Goal: Task Accomplishment & Management: Complete application form

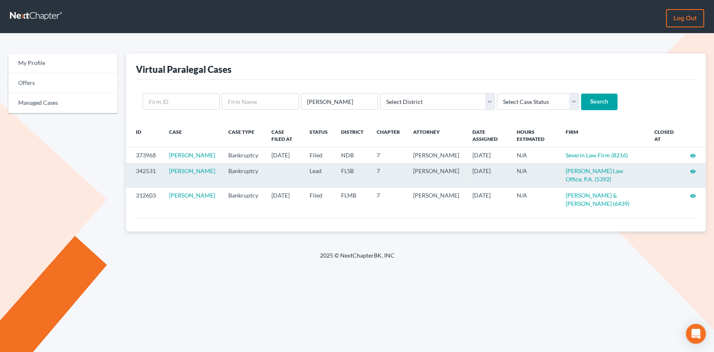
click at [693, 175] on icon "visibility" at bounding box center [693, 172] width 6 height 6
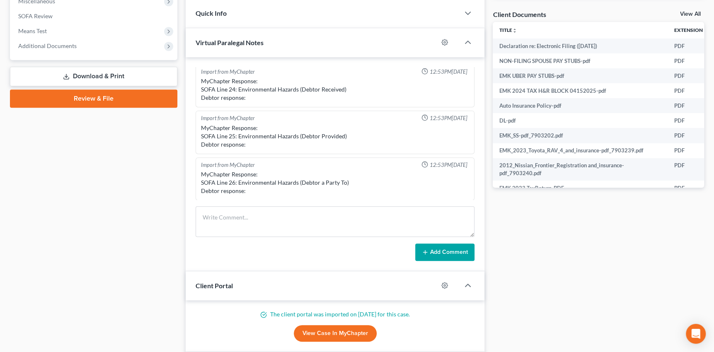
scroll to position [320, 0]
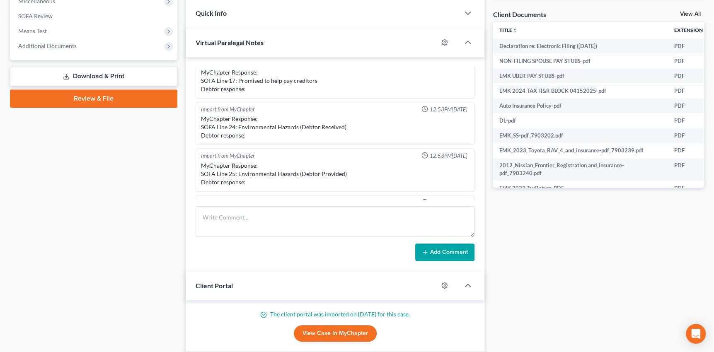
click at [65, 98] on link "Review & File" at bounding box center [93, 99] width 167 height 18
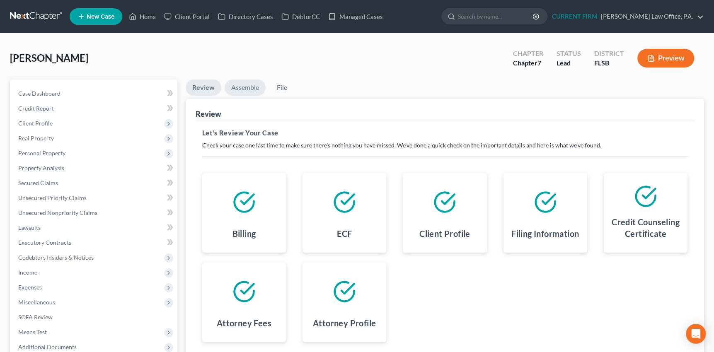
click at [241, 87] on link "Assemble" at bounding box center [245, 88] width 41 height 16
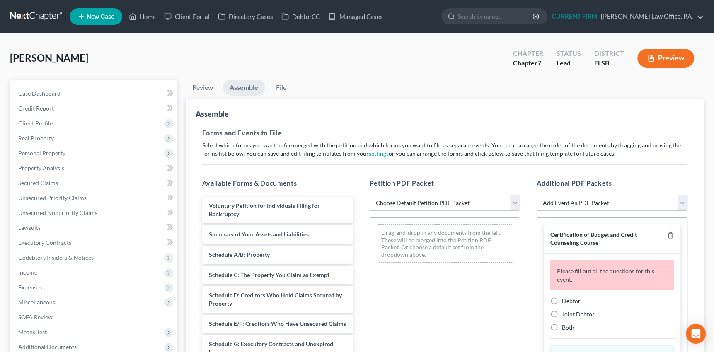
click at [515, 201] on select "Choose Default Petition PDF Packet Emergency Filing (Voluntary Petition and Cre…" at bounding box center [445, 203] width 151 height 17
select select "1"
click at [370, 195] on select "Choose Default Petition PDF Packet Emergency Filing (Voluntary Petition and Cre…" at bounding box center [445, 203] width 151 height 17
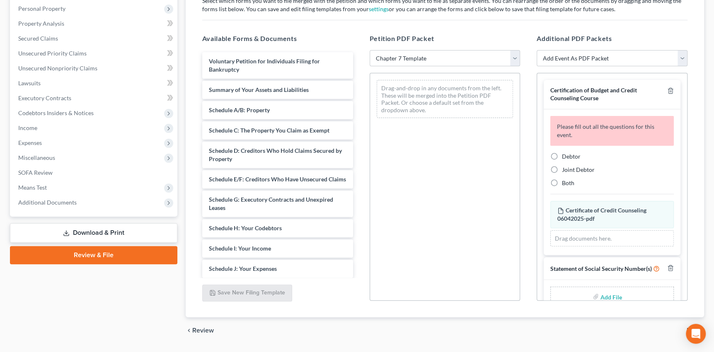
scroll to position [150, 0]
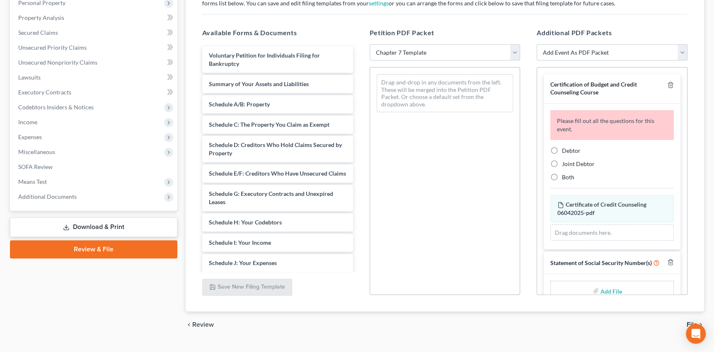
click at [562, 148] on label "Debtor" at bounding box center [571, 151] width 19 height 8
click at [565, 148] on input "Debtor" at bounding box center [567, 149] width 5 height 5
radio input "true"
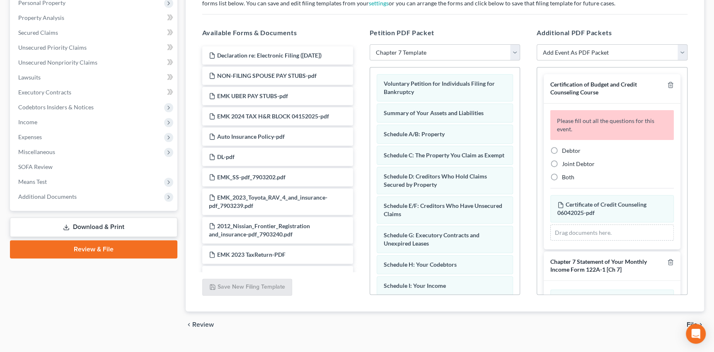
click at [618, 252] on div "Chapter 7 Statement of Your Monthly Income Form 122A-1 [Ch 7]" at bounding box center [612, 266] width 137 height 29
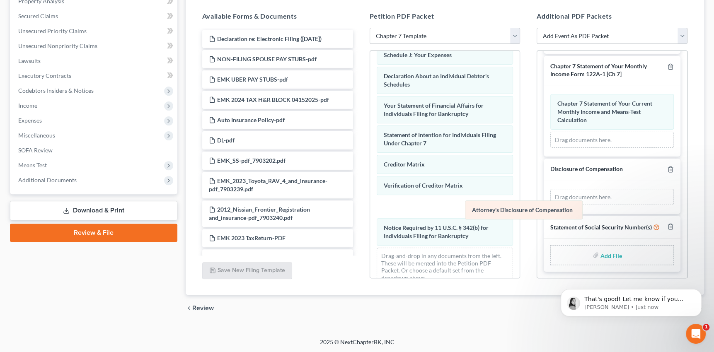
scroll to position [186, 0]
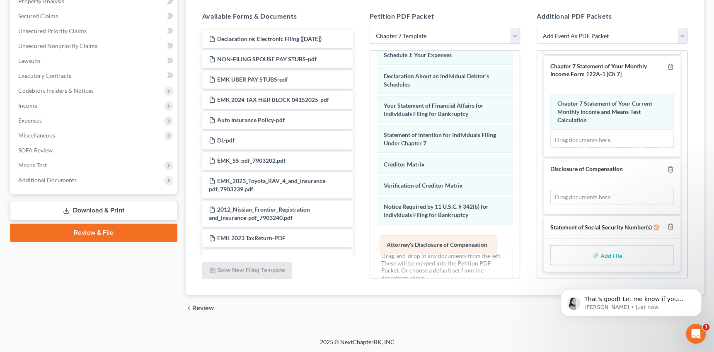
drag, startPoint x: 602, startPoint y: 167, endPoint x: 431, endPoint y: 243, distance: 187.0
click at [550, 206] on div "Attorney's Disclosure of Compensation Amended Attorney's Disclosure of Compensa…" at bounding box center [612, 197] width 124 height 17
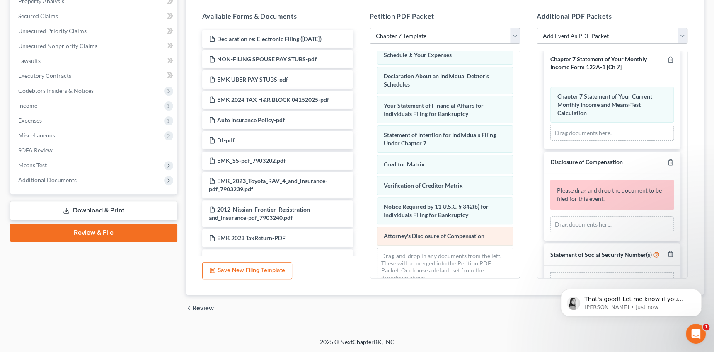
scroll to position [207, 0]
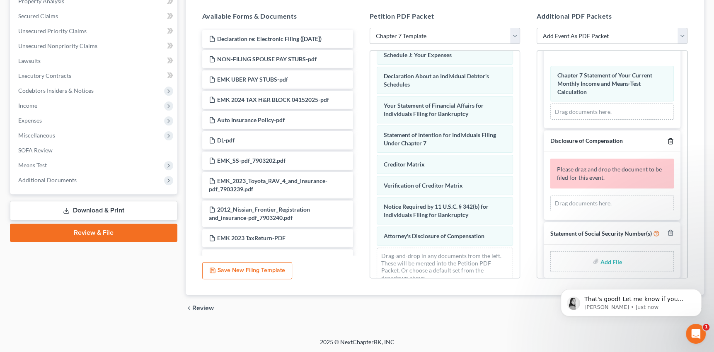
click at [667, 138] on icon "button" at bounding box center [670, 141] width 7 height 7
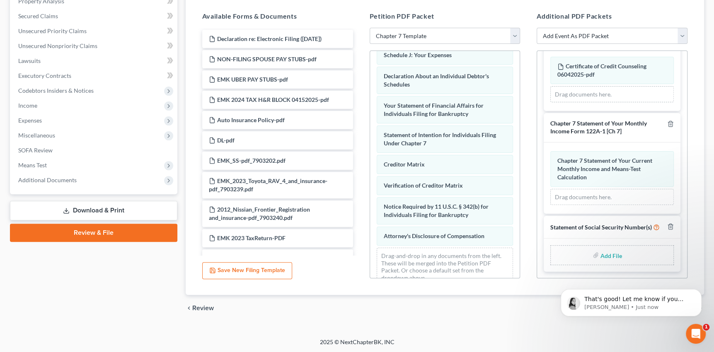
click at [609, 253] on input "file" at bounding box center [611, 255] width 20 height 15
type input "C:\fakepath\STATEMENT ABOUT SS NUMBER.pdf"
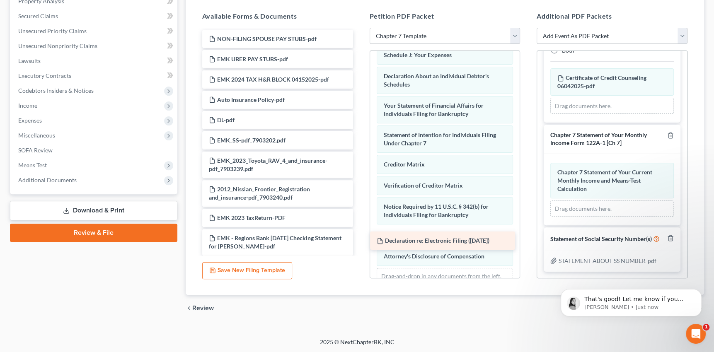
drag, startPoint x: 242, startPoint y: 36, endPoint x: 410, endPoint y: 239, distance: 263.5
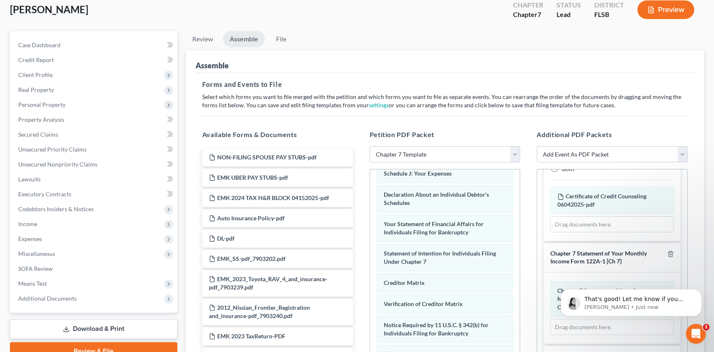
scroll to position [0, 0]
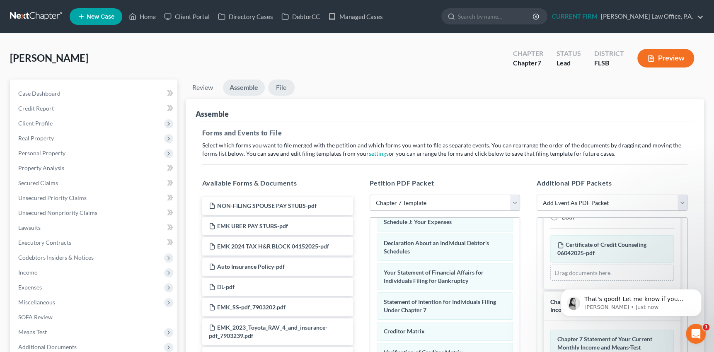
click at [286, 87] on link "File" at bounding box center [281, 88] width 27 height 16
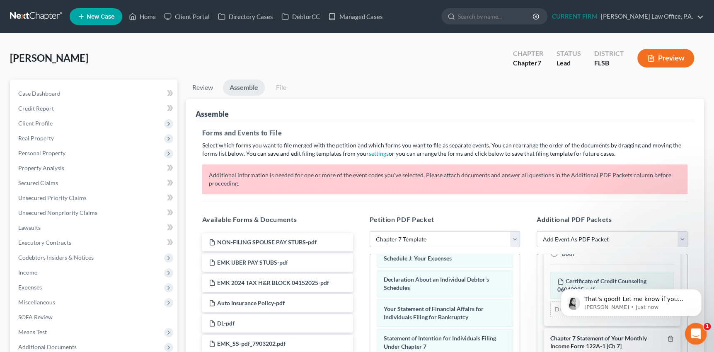
click at [693, 333] on icon "Open Intercom Messenger" at bounding box center [695, 333] width 14 height 14
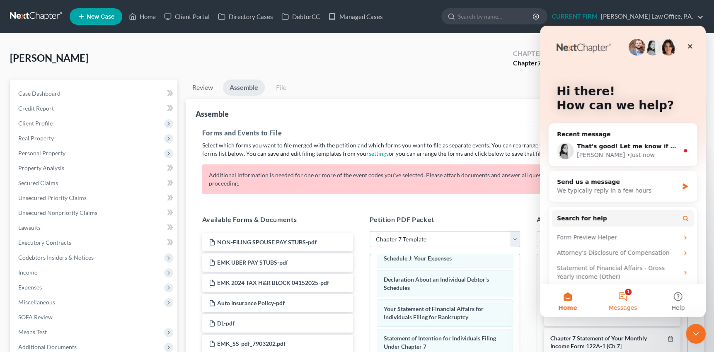
click at [625, 296] on button "1 Messages" at bounding box center [622, 300] width 55 height 33
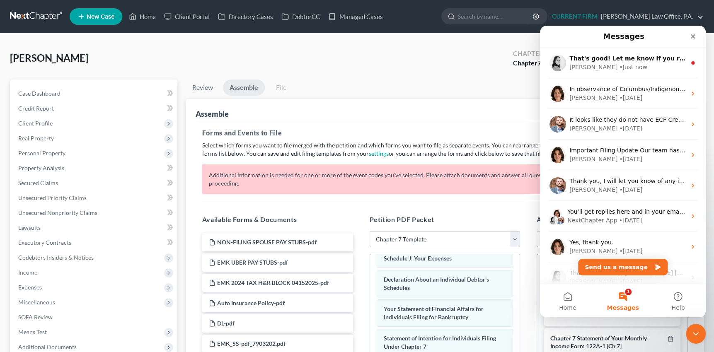
click at [623, 295] on button "1 Messages" at bounding box center [622, 300] width 55 height 33
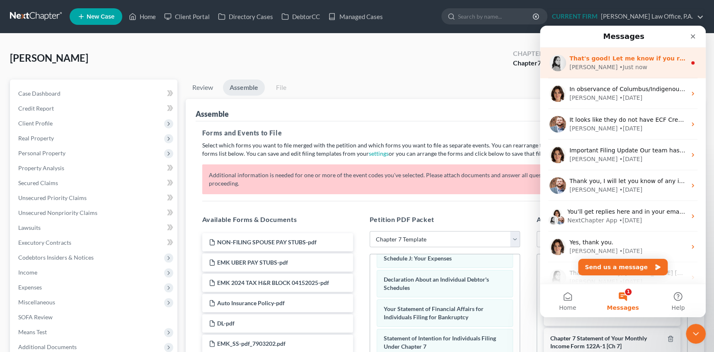
click at [572, 60] on span "That's good! Let me know if you receive an filing errors for this case!" at bounding box center [683, 58] width 227 height 7
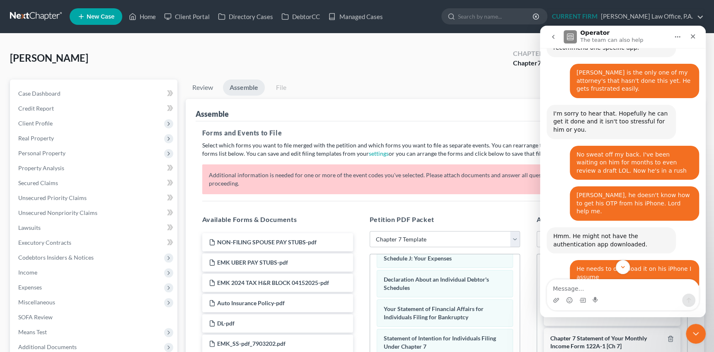
scroll to position [729, 0]
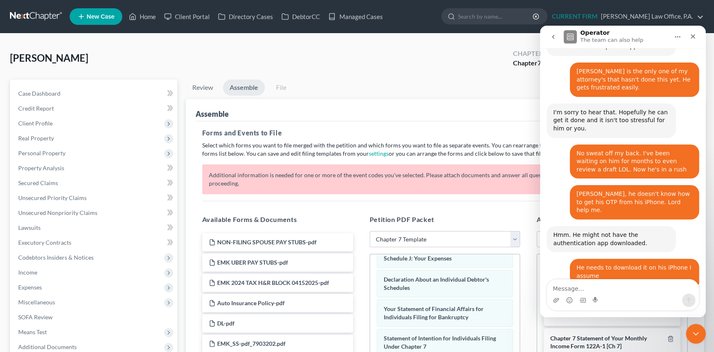
click at [612, 294] on div "Intercom messenger" at bounding box center [623, 300] width 152 height 13
click at [644, 288] on textarea "Message…" at bounding box center [623, 287] width 152 height 14
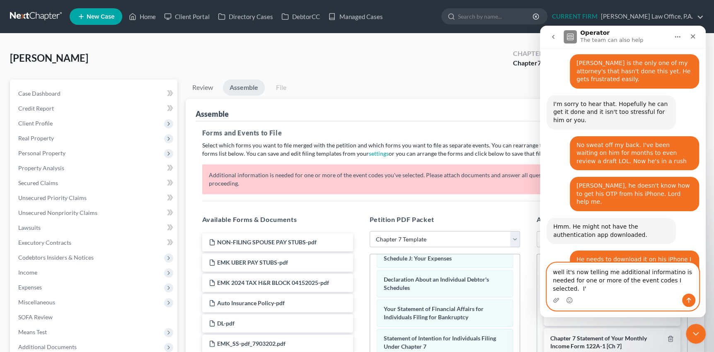
scroll to position [745, 0]
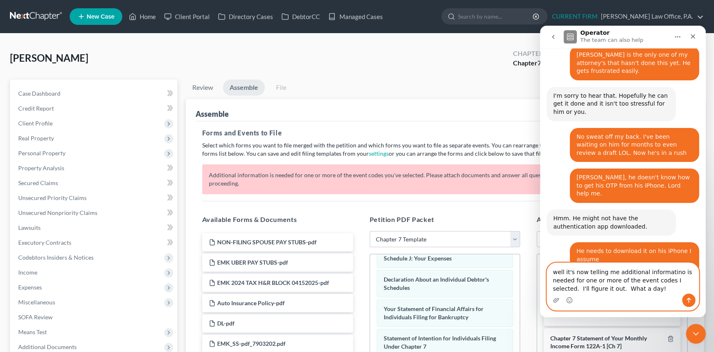
click at [662, 273] on textarea "well it's now telling me additional informatino is needed for one or more of th…" at bounding box center [623, 278] width 152 height 31
type textarea "well it's now telling me additional information is needed for one or more of th…"
click at [688, 299] on icon "Send a message…" at bounding box center [689, 300] width 7 height 7
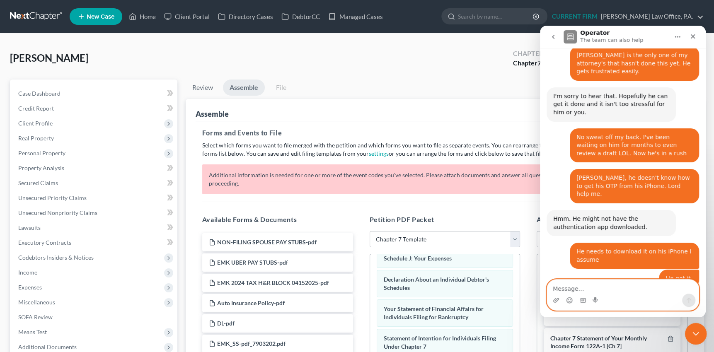
scroll to position [764, 0]
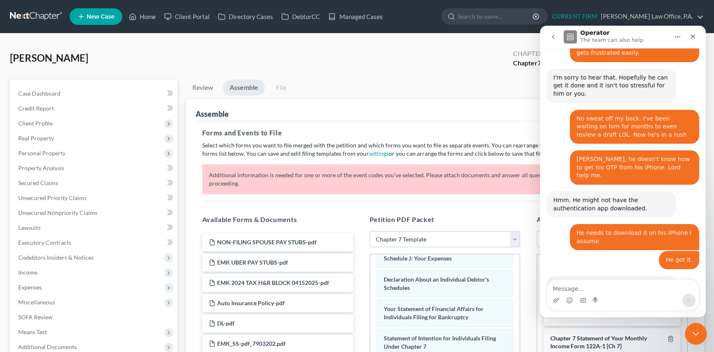
click at [698, 332] on icon "Close Intercom Messenger" at bounding box center [695, 333] width 10 height 10
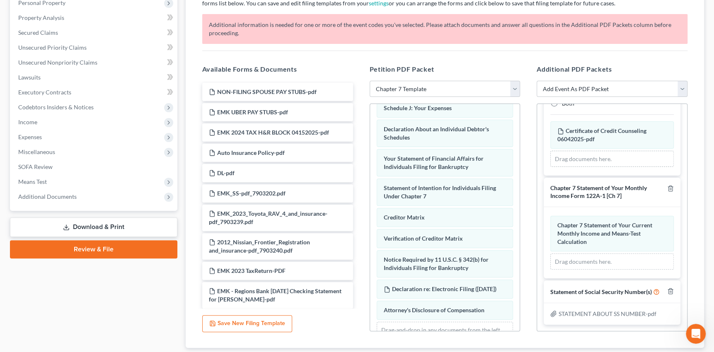
scroll to position [117, 0]
click at [680, 86] on select "Add Event As PDF Packet Affidavit Notice of Case Reassignment Affidavit to Defe…" at bounding box center [612, 89] width 151 height 17
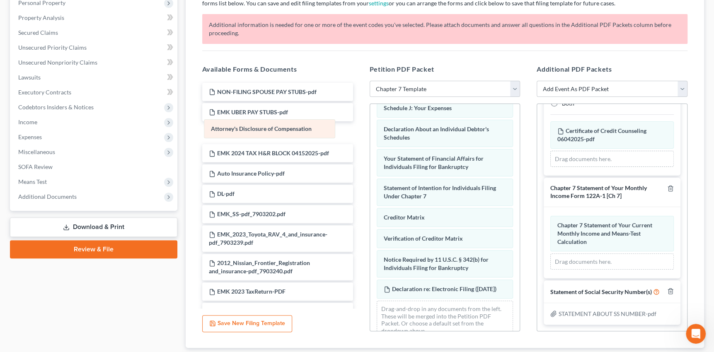
drag, startPoint x: 405, startPoint y: 323, endPoint x: 232, endPoint y: 128, distance: 260.8
click at [370, 128] on div "Attorney's Disclosure of Compensation Voluntary Petition for Individuals Filing…" at bounding box center [445, 107] width 150 height 477
click at [682, 85] on select "Add Event As PDF Packet Affidavit Notice of Case Reassignment Affidavit to Defe…" at bounding box center [612, 89] width 151 height 17
select select "20"
click at [537, 81] on select "Add Event As PDF Packet Affidavit Notice of Case Reassignment Affidavit to Defe…" at bounding box center [612, 89] width 151 height 17
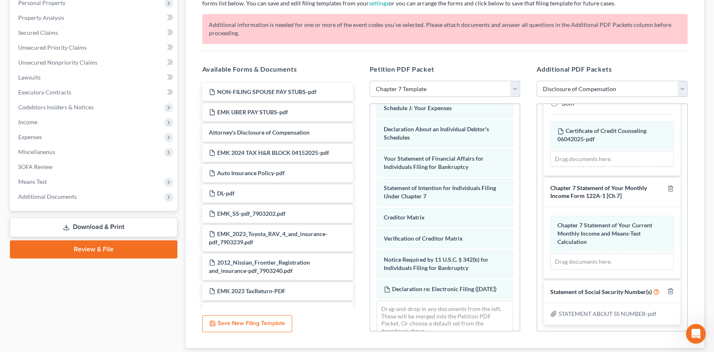
select select
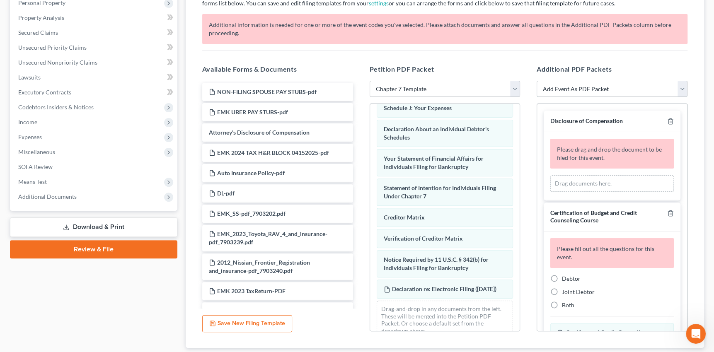
scroll to position [113, 0]
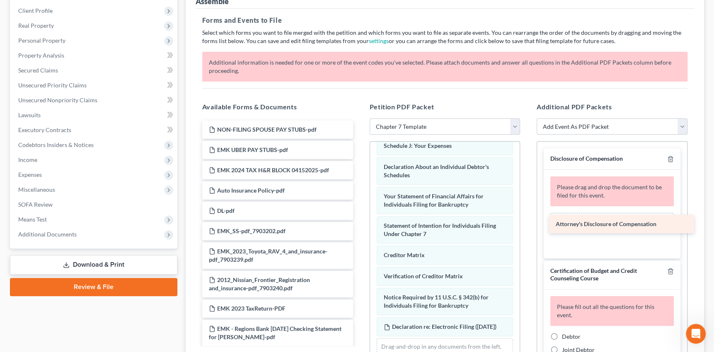
drag, startPoint x: 259, startPoint y: 171, endPoint x: 606, endPoint y: 226, distance: 351.3
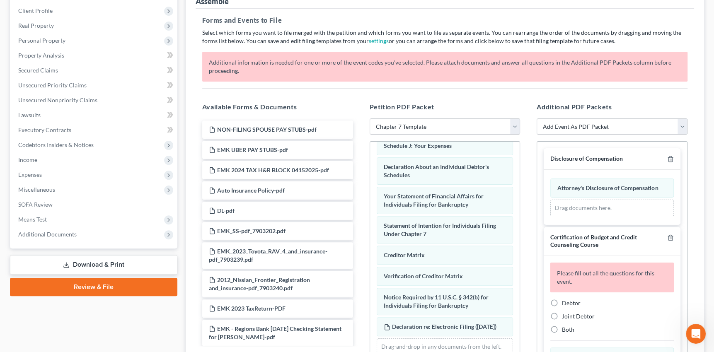
click at [562, 300] on label "Debtor" at bounding box center [571, 303] width 19 height 8
click at [565, 300] on input "Debtor" at bounding box center [567, 301] width 5 height 5
radio input "true"
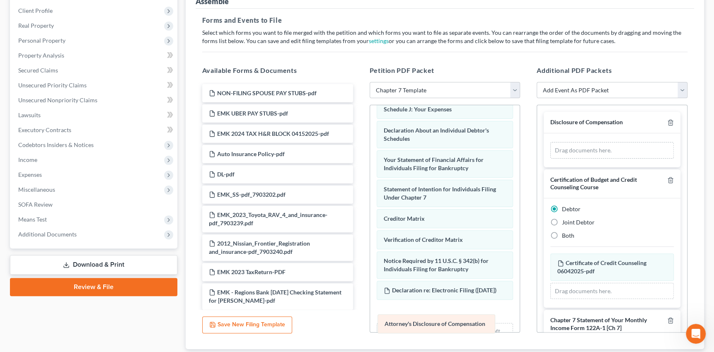
drag, startPoint x: 598, startPoint y: 150, endPoint x: 425, endPoint y: 324, distance: 245.0
click at [550, 159] on div "Attorney's Disclosure of Compensation Amended Attorney's Disclosure of Compensa…" at bounding box center [612, 150] width 124 height 17
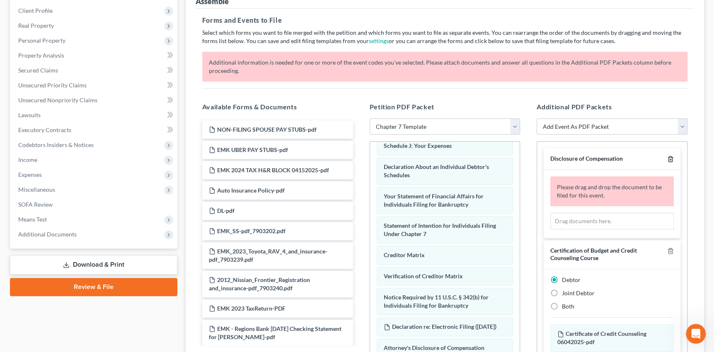
click at [667, 158] on icon "button" at bounding box center [670, 159] width 7 height 7
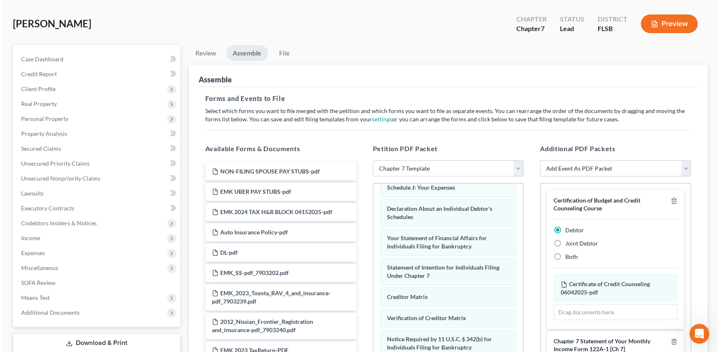
scroll to position [37, 0]
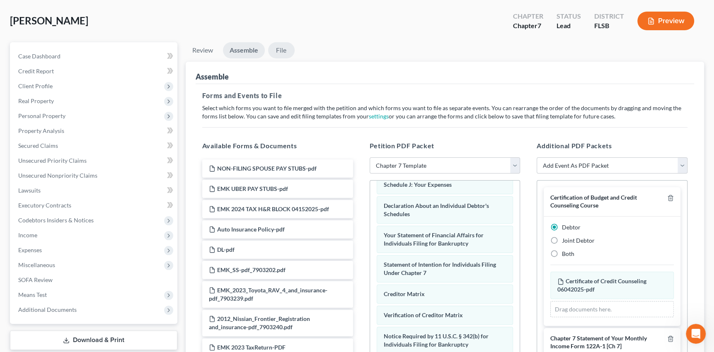
click at [286, 53] on link "File" at bounding box center [281, 50] width 27 height 16
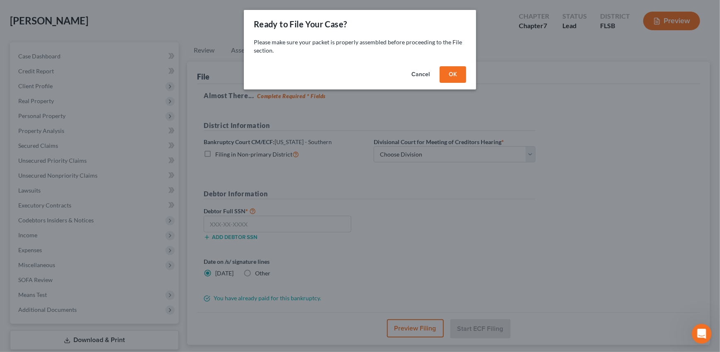
click at [458, 69] on button "OK" at bounding box center [452, 74] width 27 height 17
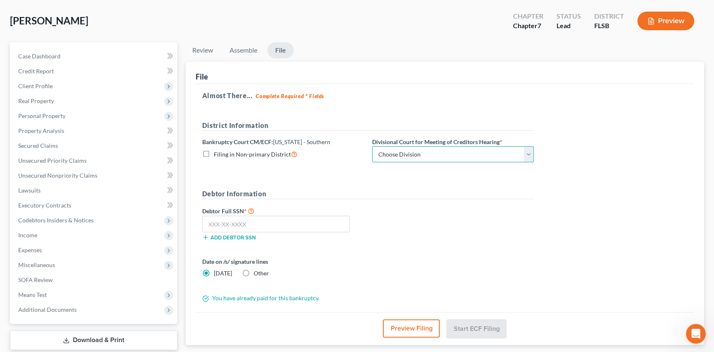
click at [502, 157] on select "Choose Division [GEOGRAPHIC_DATA] [GEOGRAPHIC_DATA] [GEOGRAPHIC_DATA]" at bounding box center [453, 154] width 162 height 17
select select "2"
click at [372, 146] on select "Choose Division [GEOGRAPHIC_DATA] [GEOGRAPHIC_DATA] [GEOGRAPHIC_DATA]" at bounding box center [453, 154] width 162 height 17
click at [271, 225] on input "text" at bounding box center [276, 224] width 148 height 17
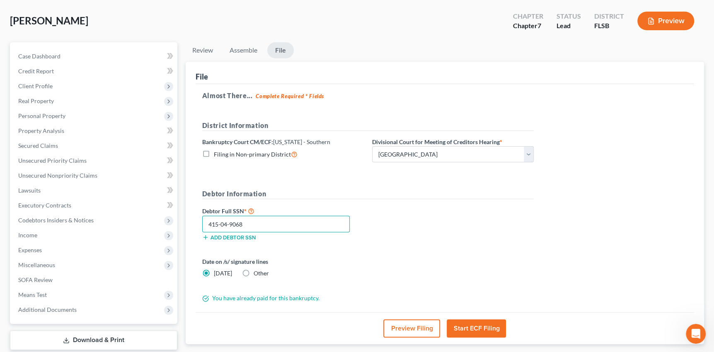
type input "415-04-9068"
click at [483, 327] on button "Start ECF Filing" at bounding box center [476, 329] width 59 height 18
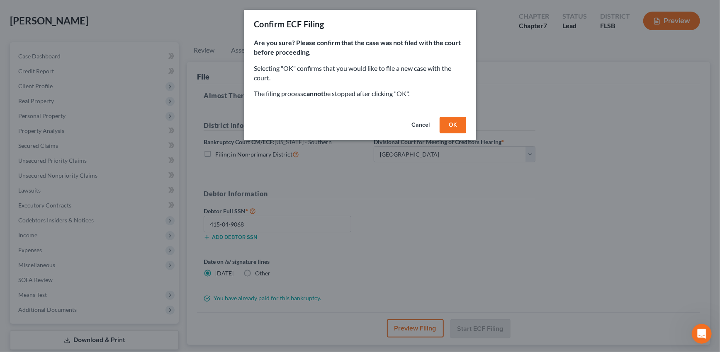
click at [447, 123] on button "OK" at bounding box center [452, 125] width 27 height 17
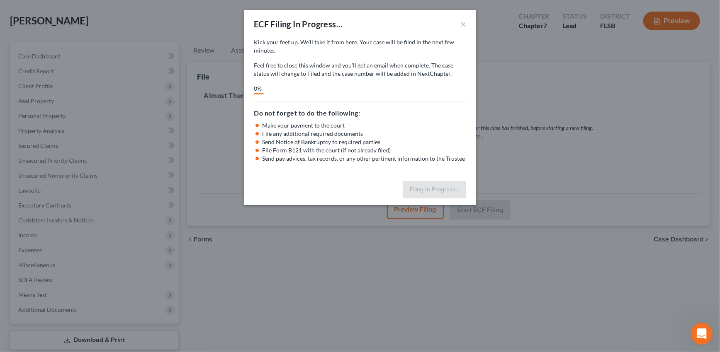
click at [703, 333] on icon "Open Intercom Messenger" at bounding box center [700, 333] width 14 height 14
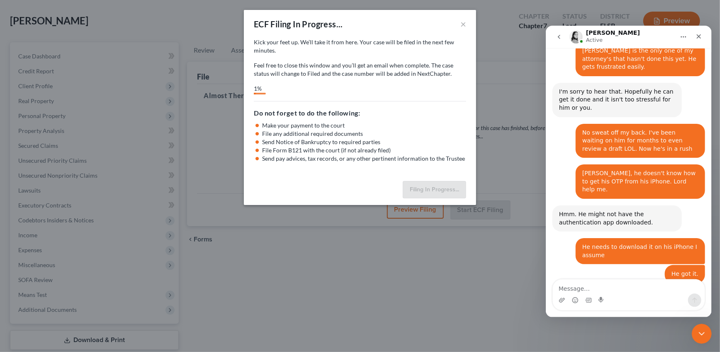
scroll to position [764, 0]
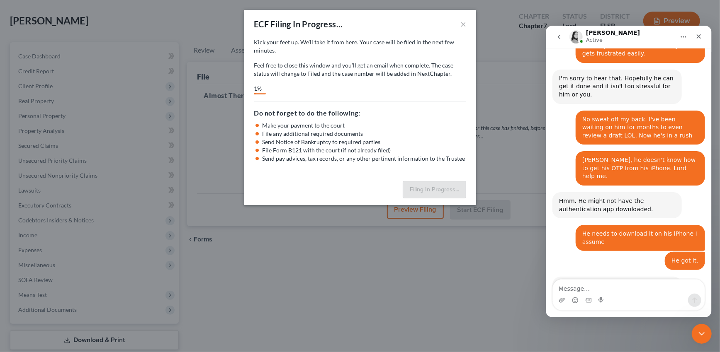
click at [618, 288] on textarea "Message…" at bounding box center [628, 286] width 152 height 14
type textarea "It was my error lol"
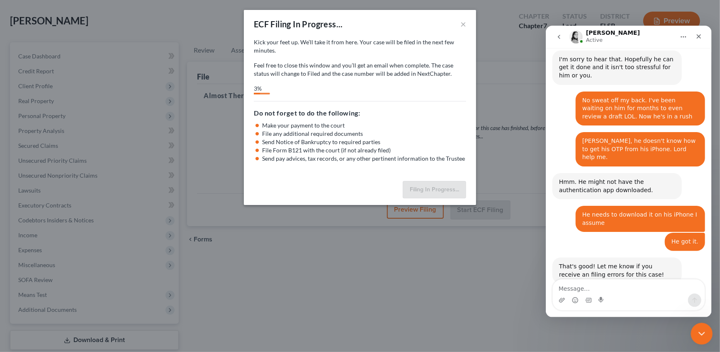
click at [702, 332] on icon "Close Intercom Messenger" at bounding box center [700, 332] width 6 height 3
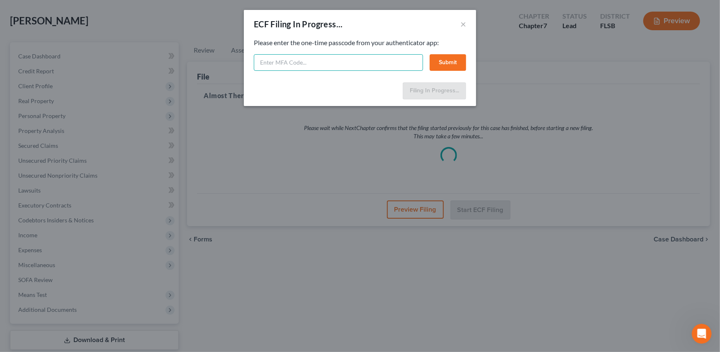
click at [286, 59] on input "text" at bounding box center [338, 62] width 169 height 17
click at [700, 331] on icon "Open Intercom Messenger" at bounding box center [700, 333] width 6 height 7
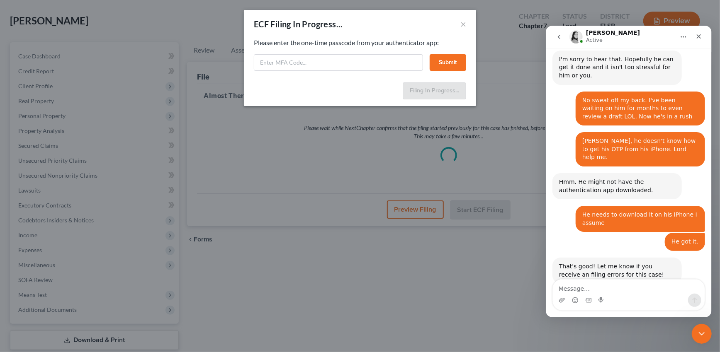
click at [611, 285] on textarea "Message…" at bounding box center [628, 286] width 152 height 14
type textarea "IT WANTS ME ENTER THE OTP"
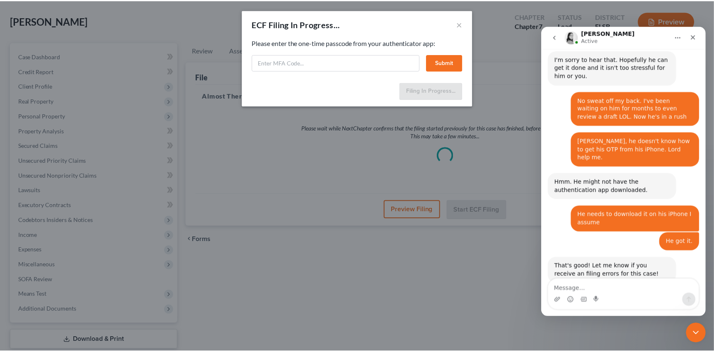
scroll to position [802, 0]
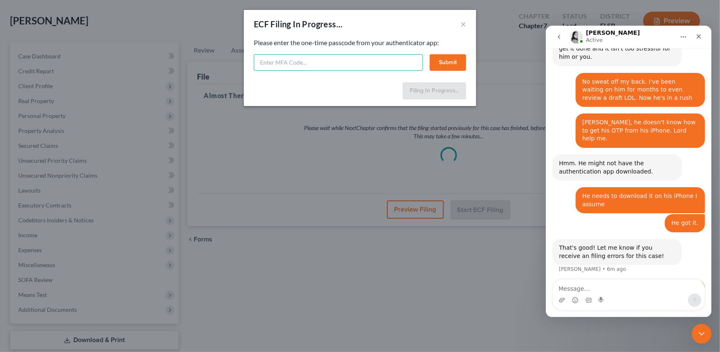
select select "2"
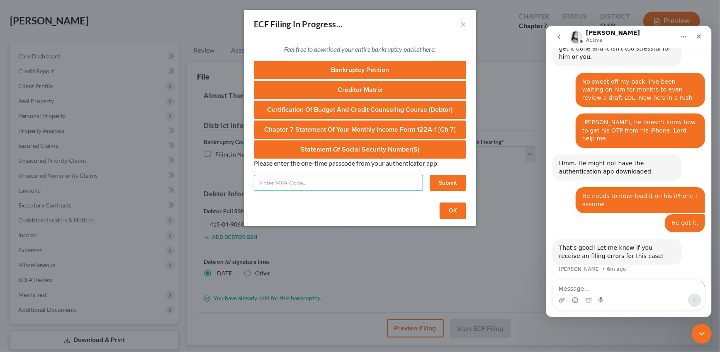
click at [299, 61] on div "Feel free to download your entire bankruptcy packet here: Bankruptcy Petition C…" at bounding box center [360, 118] width 232 height 161
type input "982341"
click at [449, 182] on button "Submit" at bounding box center [447, 183] width 36 height 17
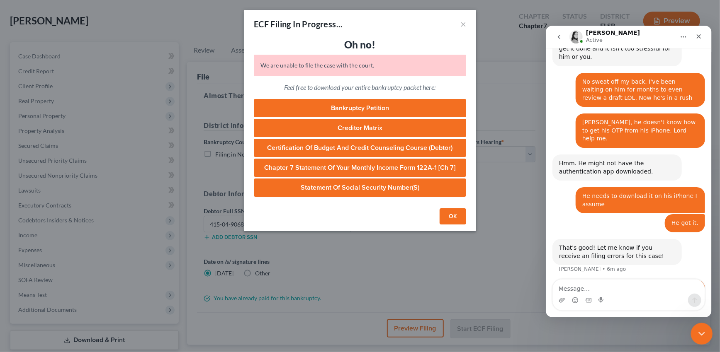
click at [710, 331] on html at bounding box center [700, 333] width 20 height 20
drag, startPoint x: 456, startPoint y: 217, endPoint x: 512, endPoint y: 249, distance: 63.9
click at [456, 217] on button "OK" at bounding box center [452, 216] width 27 height 17
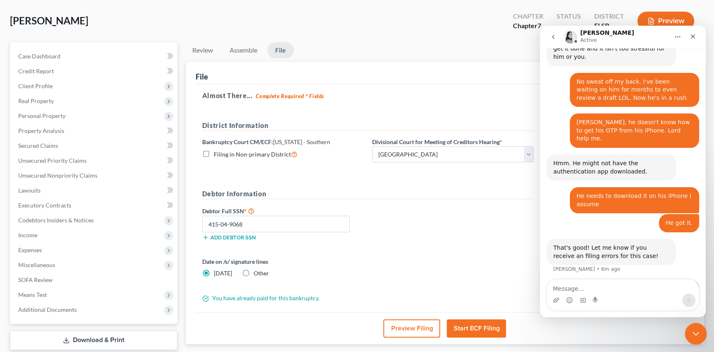
click at [691, 332] on icon "Close Intercom Messenger" at bounding box center [695, 333] width 10 height 10
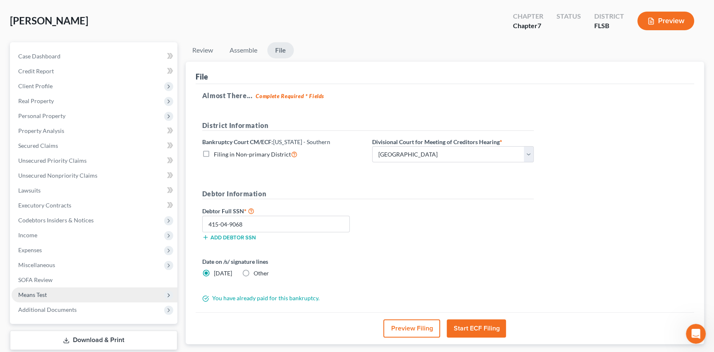
click at [34, 296] on span "Means Test" at bounding box center [32, 294] width 29 height 7
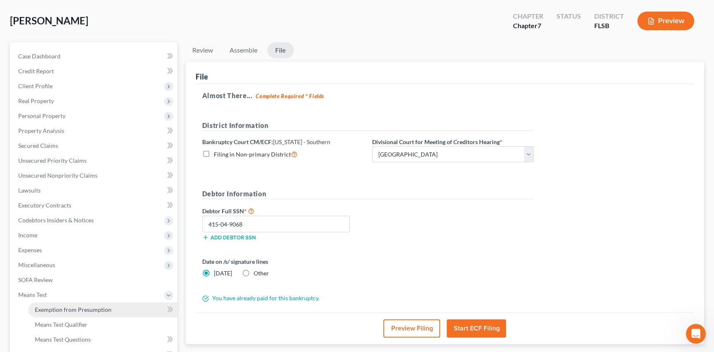
click at [53, 308] on span "Exemption from Presumption" at bounding box center [73, 309] width 77 height 7
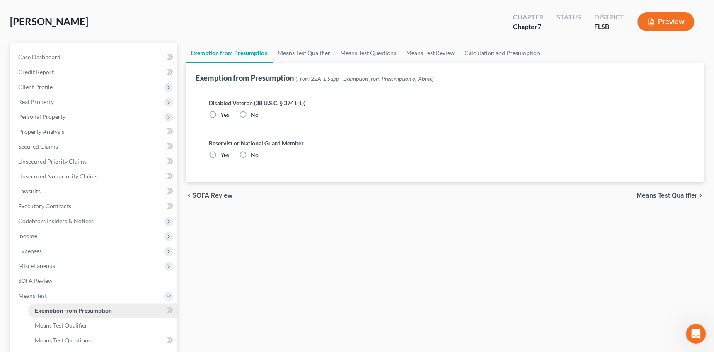
radio input "true"
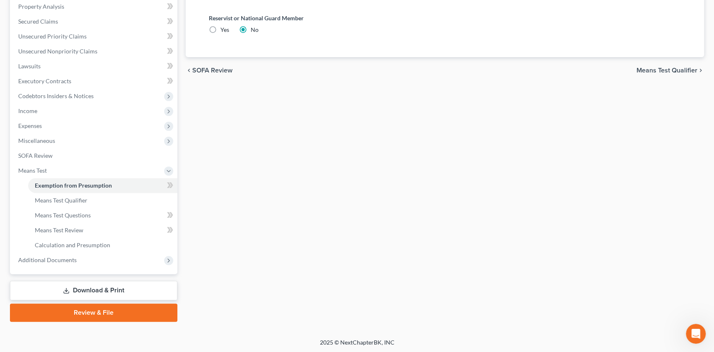
click at [85, 309] on link "Review & File" at bounding box center [93, 313] width 167 height 18
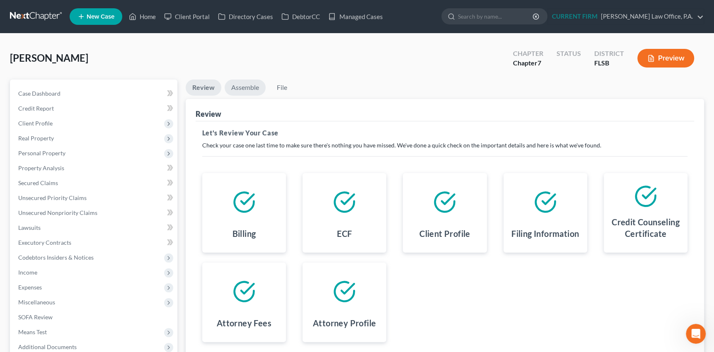
click at [239, 85] on link "Assemble" at bounding box center [245, 88] width 41 height 16
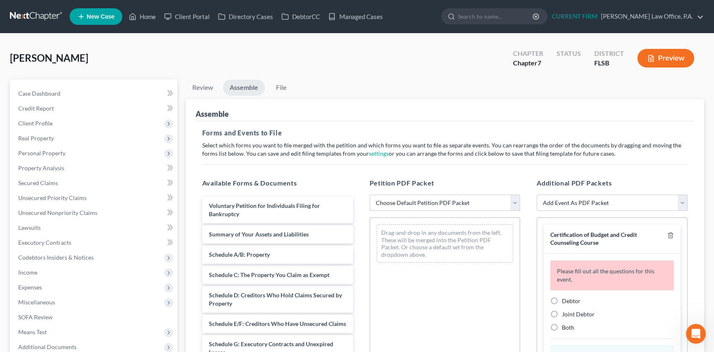
click at [515, 204] on select "Choose Default Petition PDF Packet Emergency Filing (Voluntary Petition and Cre…" at bounding box center [445, 203] width 151 height 17
select select "1"
click at [370, 195] on select "Choose Default Petition PDF Packet Emergency Filing (Voluntary Petition and Cre…" at bounding box center [445, 203] width 151 height 17
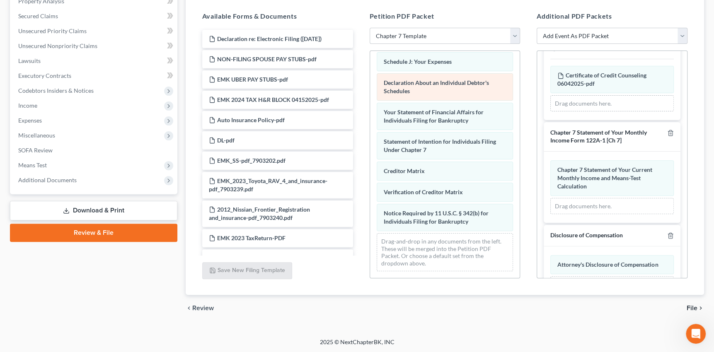
scroll to position [235, 0]
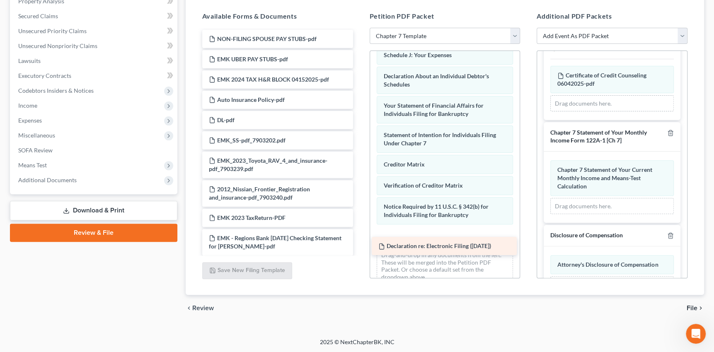
drag, startPoint x: 254, startPoint y: 36, endPoint x: 424, endPoint y: 245, distance: 268.7
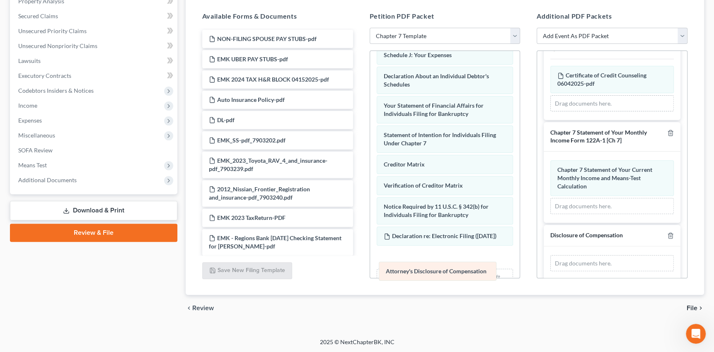
drag, startPoint x: 609, startPoint y: 258, endPoint x: 437, endPoint y: 267, distance: 171.8
click at [550, 267] on div "Attorney's Disclosure of Compensation Amended Attorney's Disclosure of Compensa…" at bounding box center [612, 263] width 124 height 17
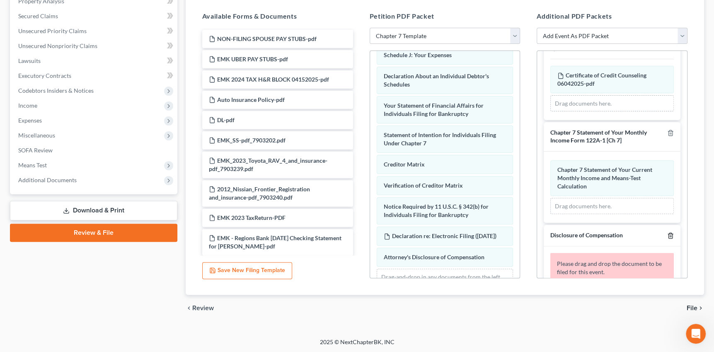
click at [668, 234] on polyline "button" at bounding box center [670, 234] width 5 height 0
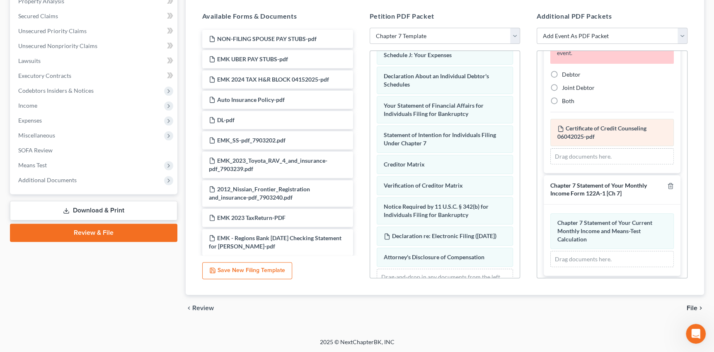
scroll to position [37, 0]
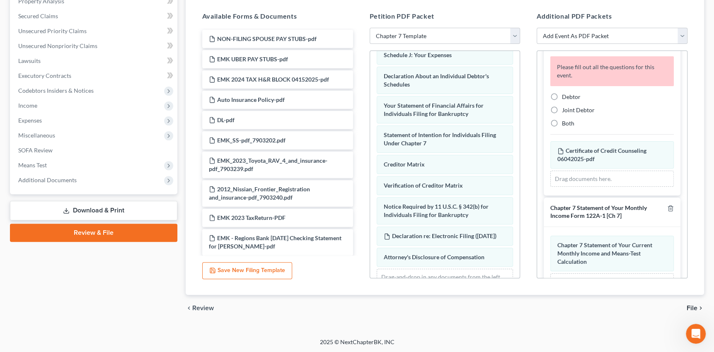
click at [562, 95] on label "Debtor" at bounding box center [571, 97] width 19 height 8
click at [565, 95] on input "Debtor" at bounding box center [567, 95] width 5 height 5
radio input "true"
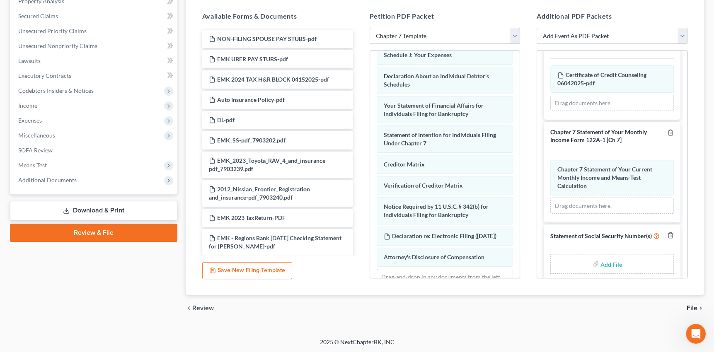
scroll to position [92, 0]
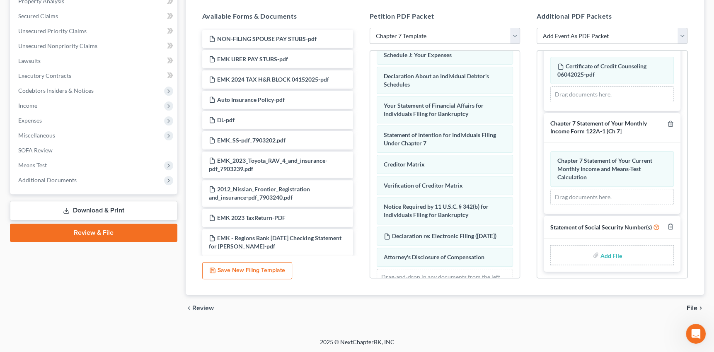
click at [606, 255] on input "file" at bounding box center [611, 255] width 20 height 15
type input "C:\fakepath\STATEMENT ABOUT SS NUMBER.pdf"
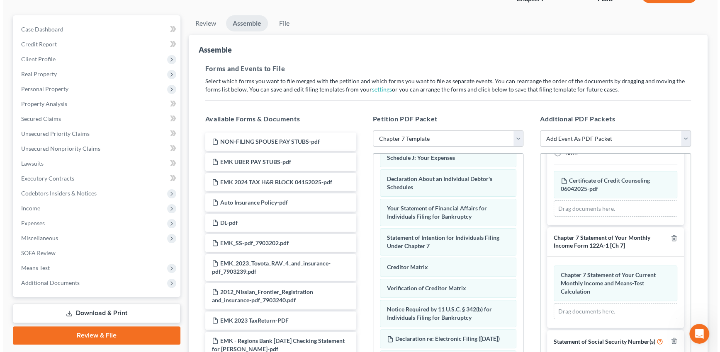
scroll to position [54, 0]
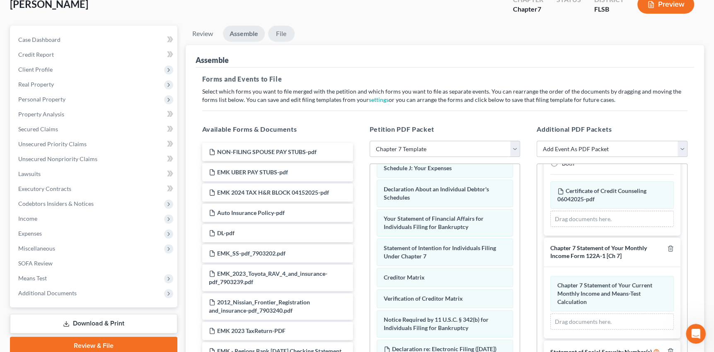
click at [281, 33] on link "File" at bounding box center [281, 34] width 27 height 16
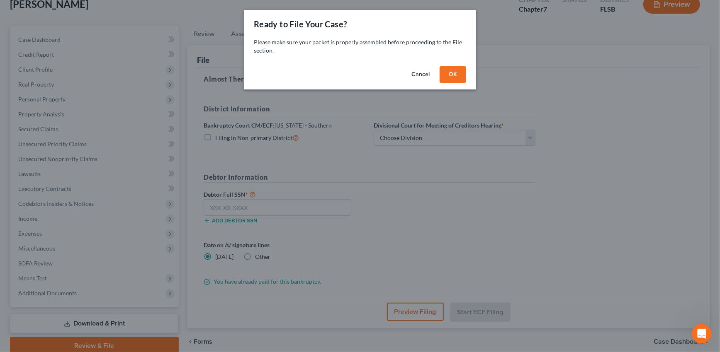
click at [458, 74] on button "OK" at bounding box center [452, 74] width 27 height 17
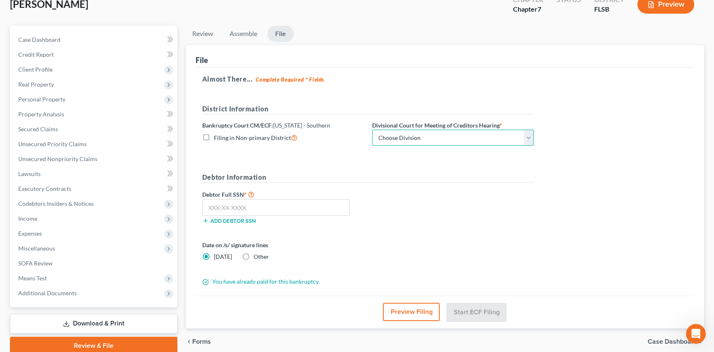
click at [528, 137] on select "Choose Division [GEOGRAPHIC_DATA] [GEOGRAPHIC_DATA] [GEOGRAPHIC_DATA]" at bounding box center [453, 138] width 162 height 17
select select "2"
click at [372, 130] on select "Choose Division [GEOGRAPHIC_DATA] [GEOGRAPHIC_DATA] [GEOGRAPHIC_DATA]" at bounding box center [453, 138] width 162 height 17
click at [250, 204] on input "text" at bounding box center [276, 207] width 148 height 17
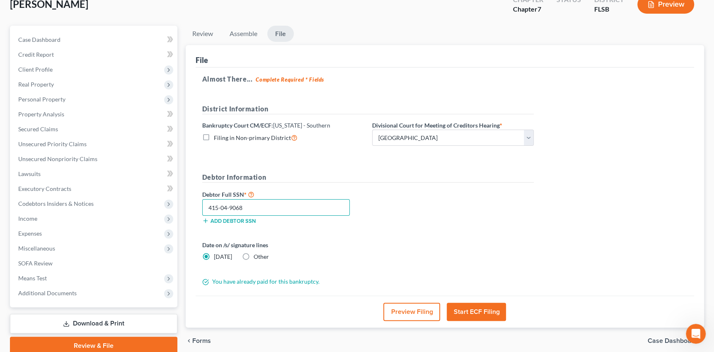
type input "415-04-9068"
click at [480, 309] on button "Start ECF Filing" at bounding box center [476, 312] width 59 height 18
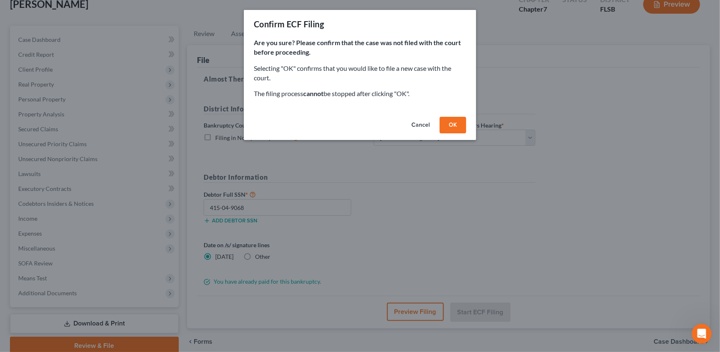
click at [451, 122] on button "OK" at bounding box center [452, 125] width 27 height 17
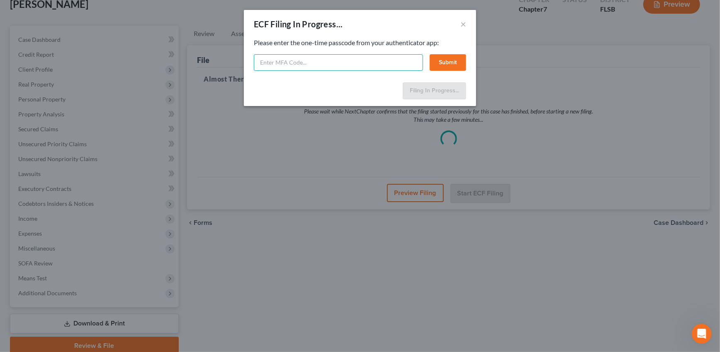
click at [303, 63] on input "text" at bounding box center [338, 62] width 169 height 17
type input "933765"
click at [448, 61] on button "Submit" at bounding box center [447, 62] width 36 height 17
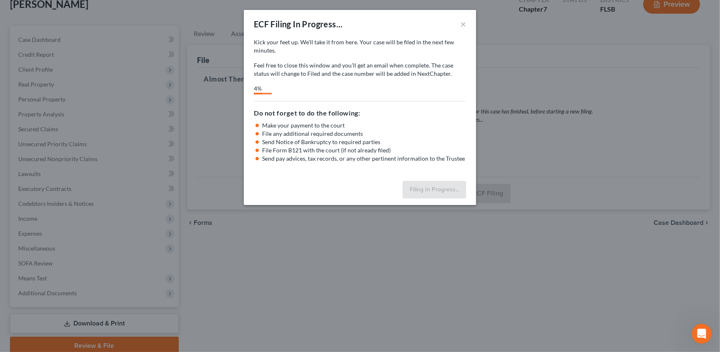
scroll to position [834, 0]
click at [703, 331] on icon "Open Intercom Messenger" at bounding box center [700, 333] width 14 height 14
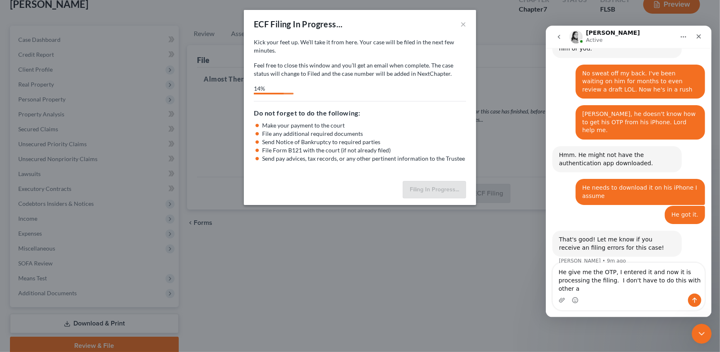
scroll to position [818, 0]
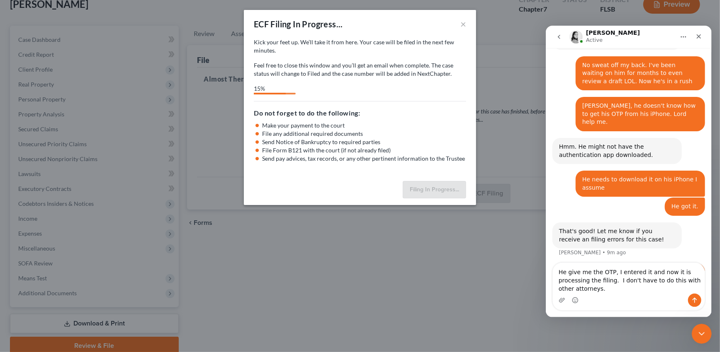
type textarea "He give me the OTP, I entered it and now it is processing the filing. I don't h…"
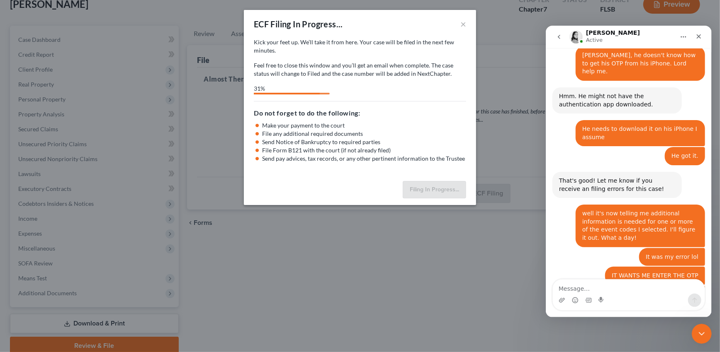
scroll to position [878, 0]
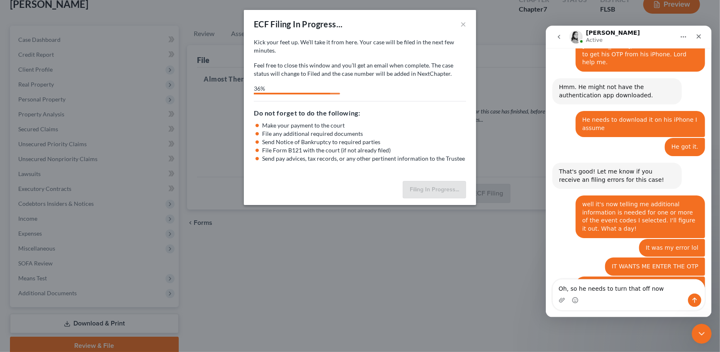
type textarea "Oh, so he needs to turn that off now?"
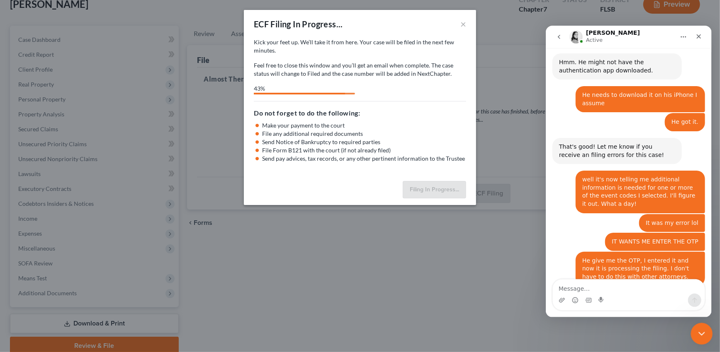
click at [701, 329] on icon "Close Intercom Messenger" at bounding box center [700, 333] width 10 height 10
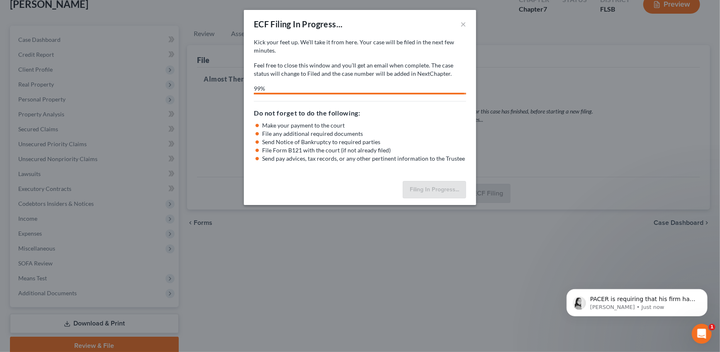
scroll to position [968, 0]
click at [707, 332] on div "Open Intercom Messenger" at bounding box center [699, 332] width 27 height 27
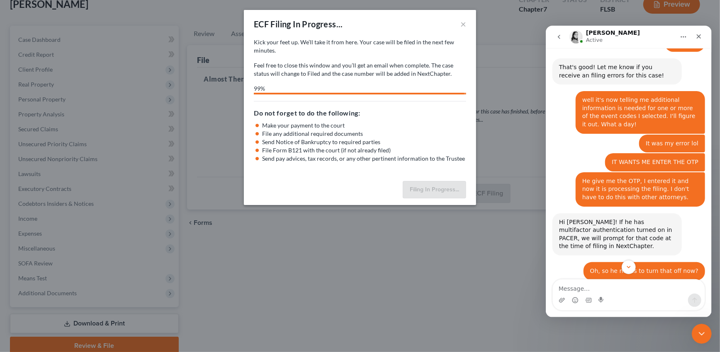
scroll to position [982, 0]
click at [648, 289] on textarea "Message…" at bounding box center [628, 286] width 152 height 14
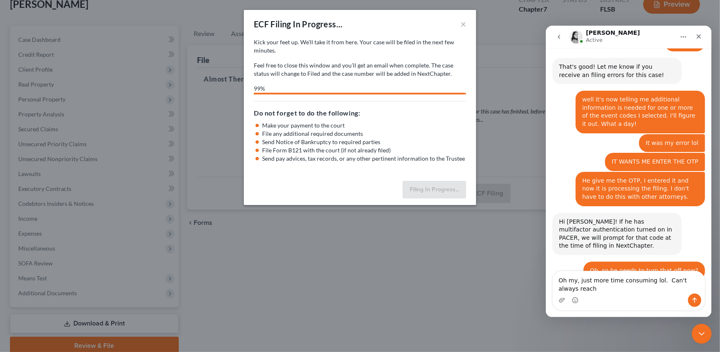
scroll to position [990, 0]
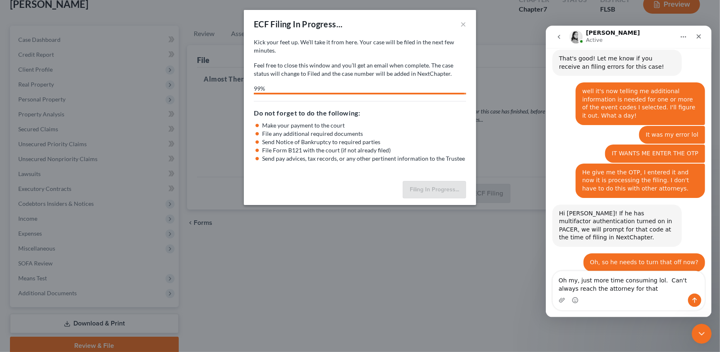
type textarea "Oh my, just more time consuming lol. Can't always reach the attorney for that."
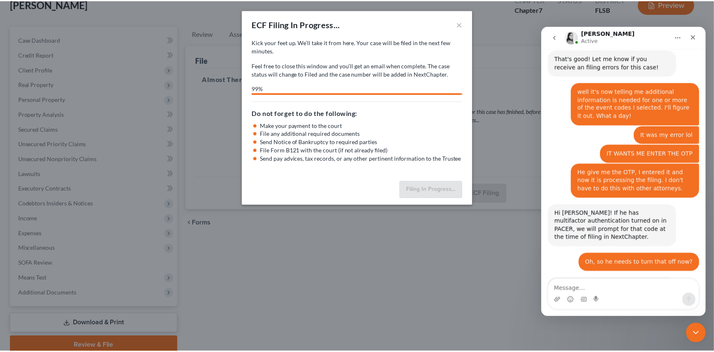
scroll to position [1001, 0]
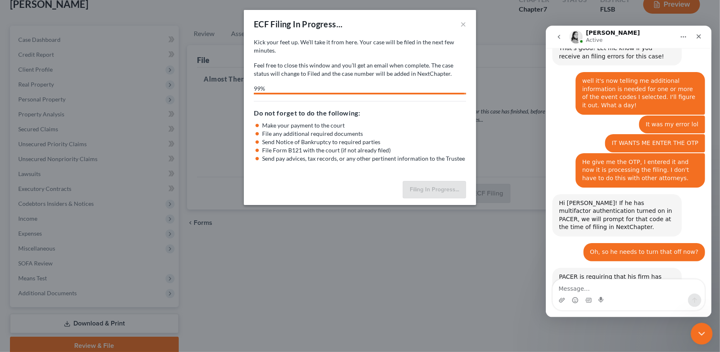
click at [700, 329] on icon "Close Intercom Messenger" at bounding box center [700, 333] width 10 height 10
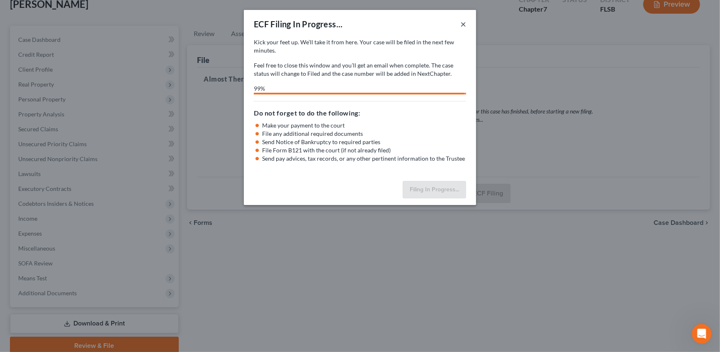
click at [463, 23] on button "×" at bounding box center [463, 24] width 6 height 10
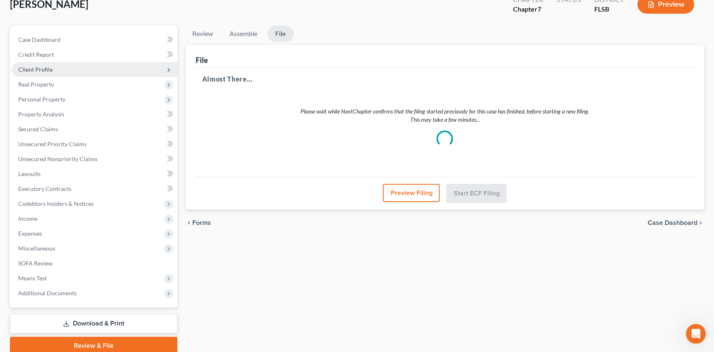
click at [36, 68] on span "Client Profile" at bounding box center [35, 69] width 34 height 7
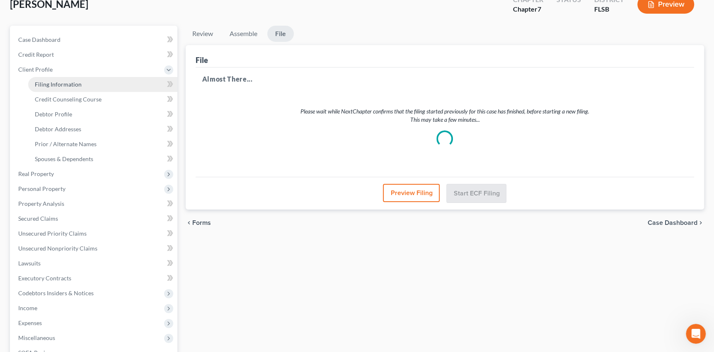
click at [48, 82] on span "Filing Information" at bounding box center [58, 84] width 47 height 7
select select "1"
select select "0"
select select "9"
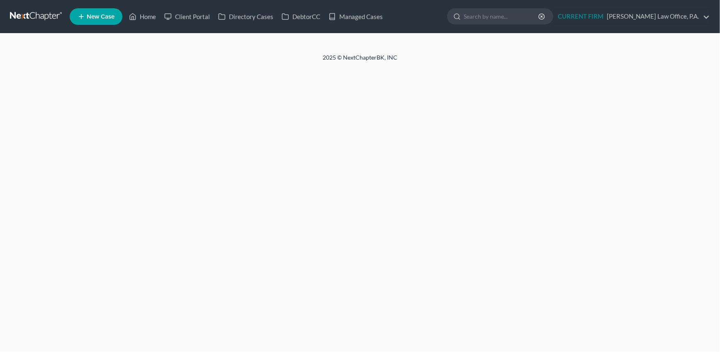
select select "1"
select select "0"
select select "9"
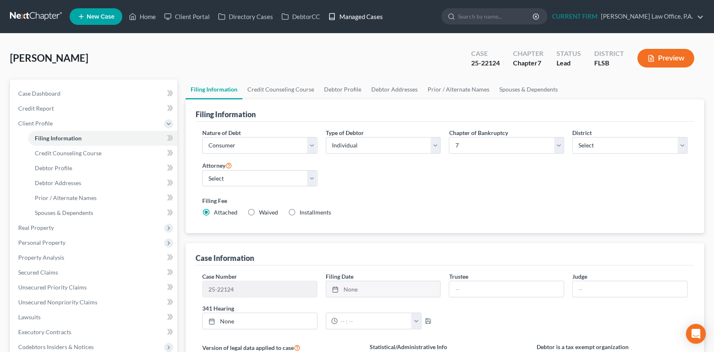
click at [360, 17] on link "Managed Cases" at bounding box center [355, 16] width 63 height 15
